Goal: Find specific page/section: Find specific page/section

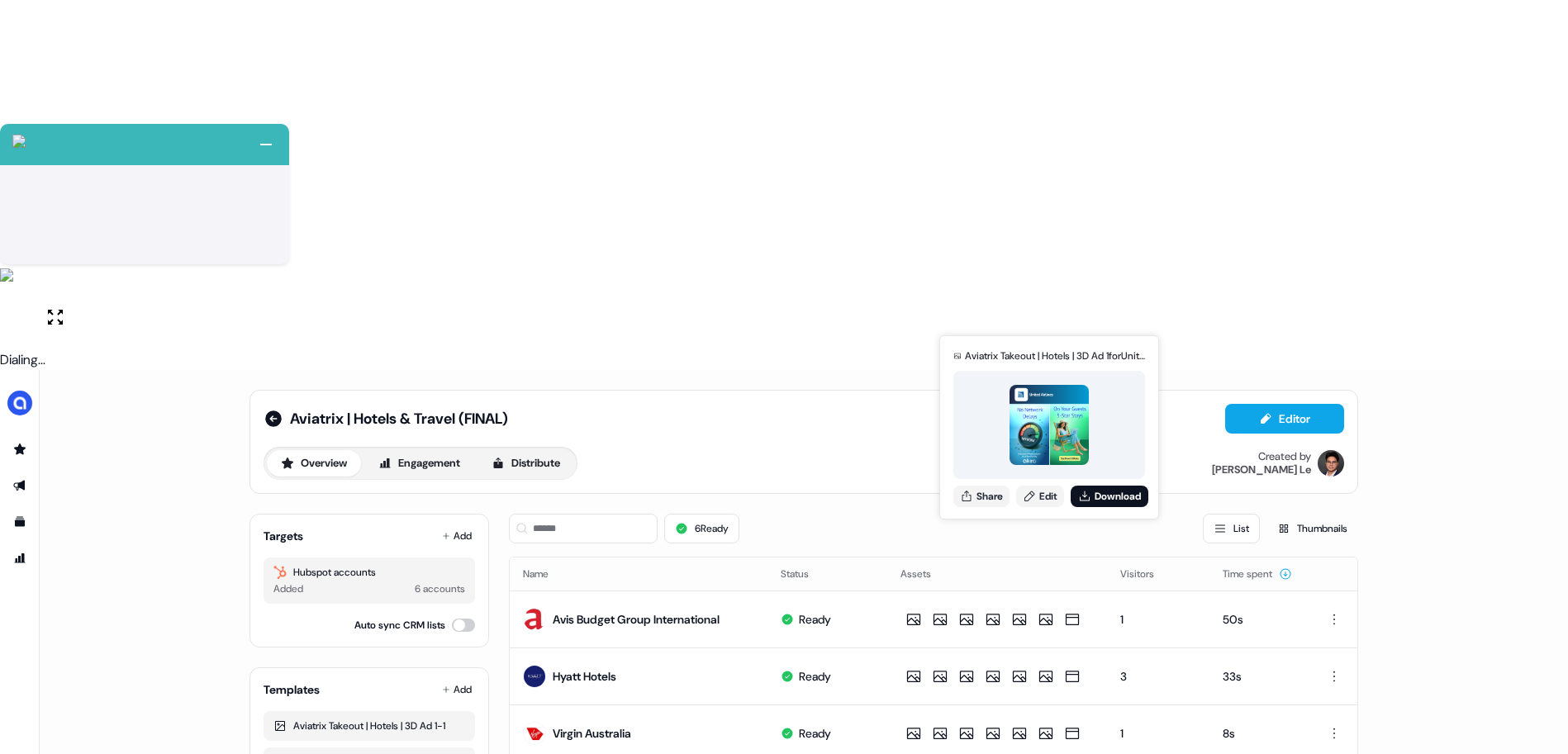
click at [1282, 635] on div "Aviatrix | Hotels & Travel (FINAL) Editor Overview Engagement Distribute Create…" at bounding box center [804, 747] width 1528 height 754
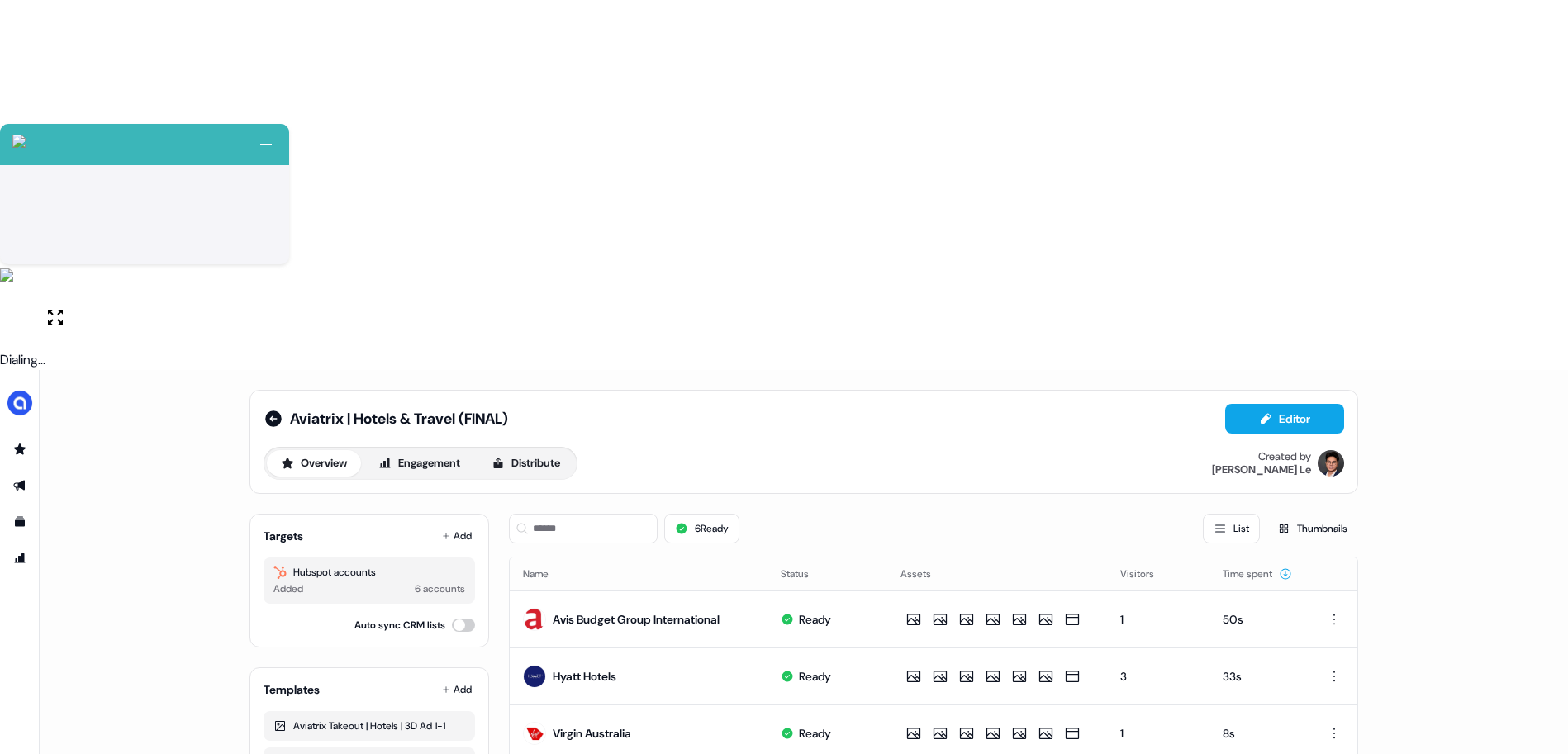
click at [1449, 417] on div "Aviatrix | Hotels & Travel (FINAL) Editor Overview Engagement Distribute Create…" at bounding box center [804, 747] width 1528 height 754
click at [1306, 514] on button "Thumbnails" at bounding box center [1312, 529] width 92 height 30
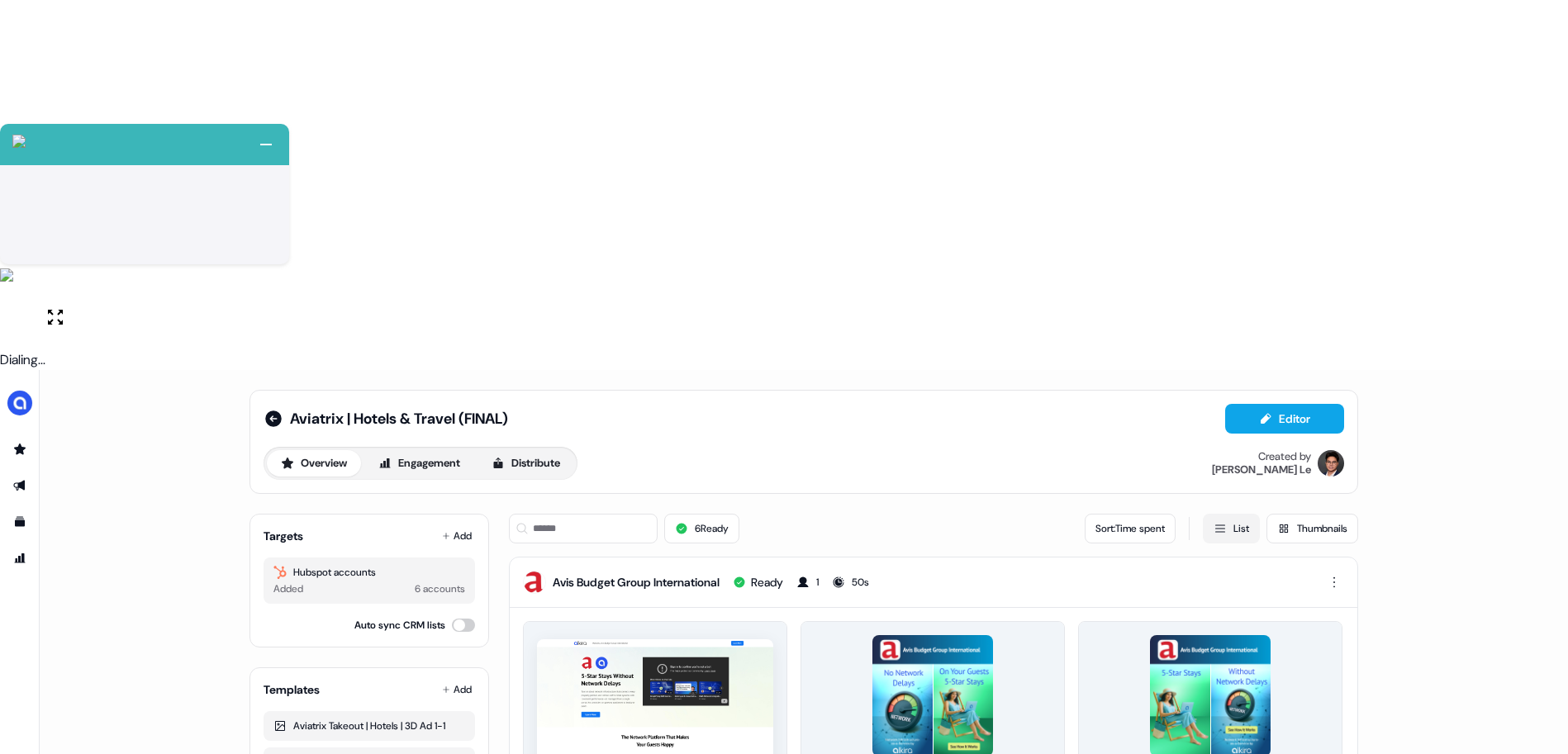
click at [1228, 514] on button "List" at bounding box center [1232, 529] width 57 height 30
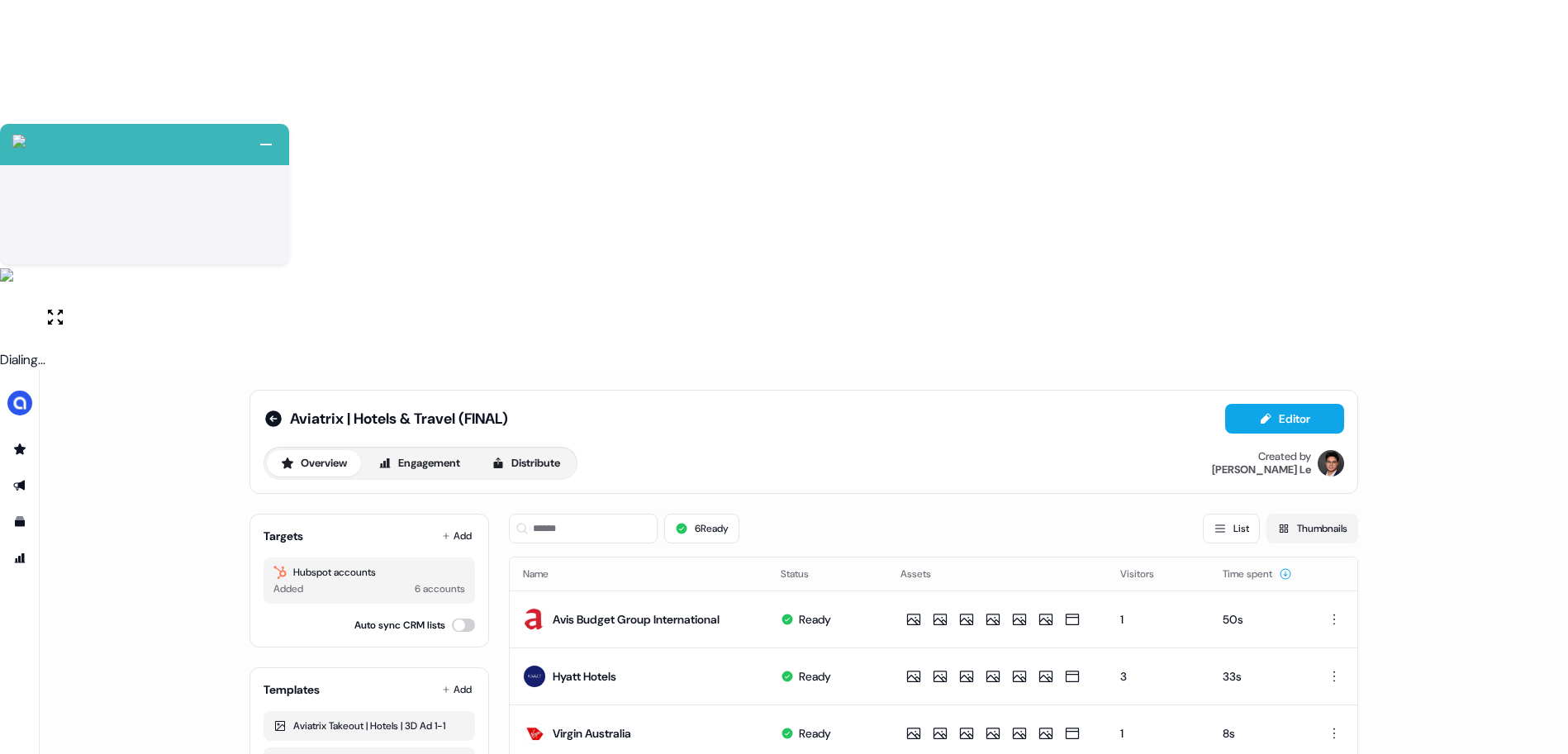
click at [1285, 514] on button "Thumbnails" at bounding box center [1312, 529] width 92 height 30
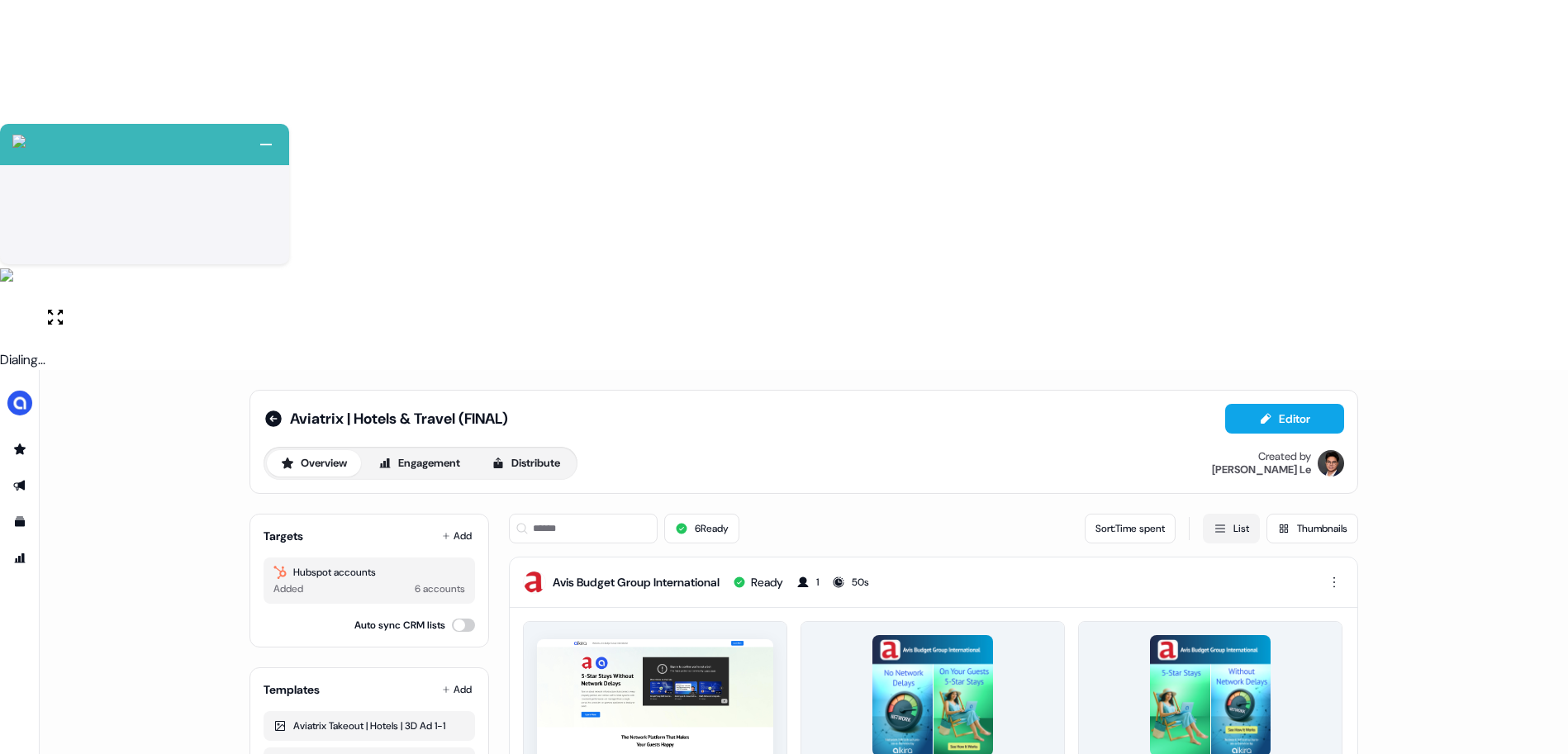
click at [1225, 514] on button "List" at bounding box center [1232, 529] width 57 height 30
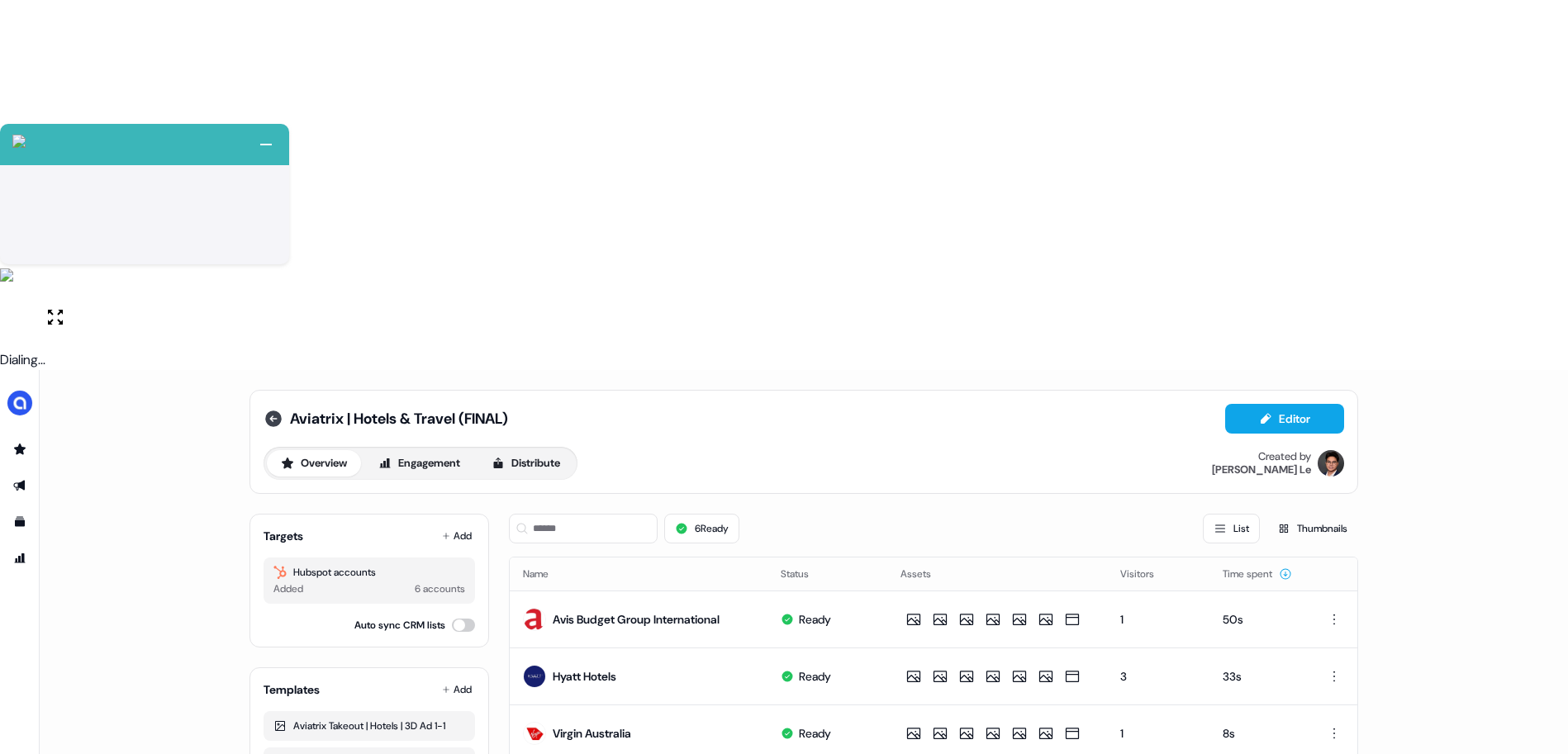
click at [272, 410] on icon at bounding box center [274, 418] width 17 height 17
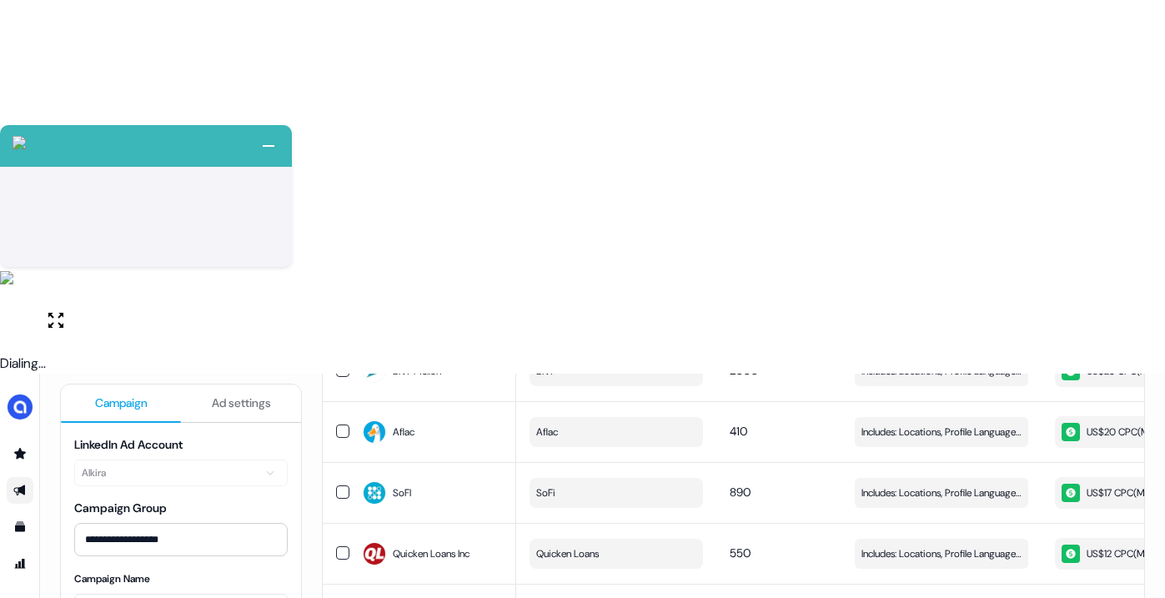
scroll to position [360, 0]
